Goal: Ask a question

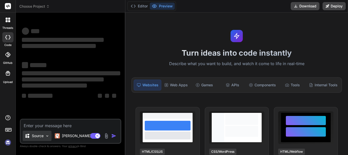
type textarea "x"
type textarea "W"
type textarea "x"
type textarea "Wh"
type textarea "x"
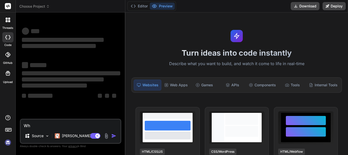
type textarea "Wha"
type textarea "x"
type textarea "What"
type textarea "x"
type textarea "What"
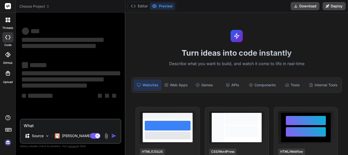
type textarea "x"
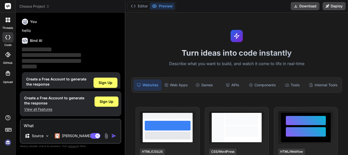
scroll to position [11, 0]
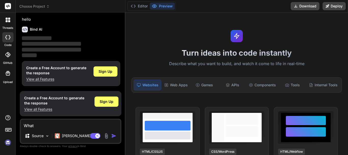
type textarea "What i"
type textarea "x"
type textarea "What is"
type textarea "x"
type textarea "What is"
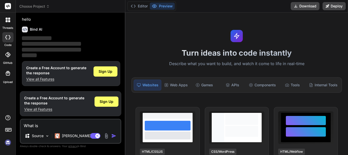
type textarea "x"
type textarea "What is j"
type textarea "x"
type textarea "What is ja"
type textarea "x"
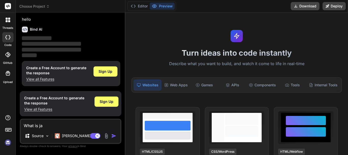
type textarea "What is [GEOGRAPHIC_DATA]"
type textarea "x"
type textarea "What is java"
type textarea "x"
type textarea "What is java"
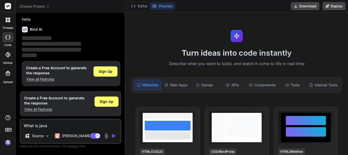
click at [113, 136] on img "button" at bounding box center [113, 135] width 5 height 5
